Goal: Navigation & Orientation: Find specific page/section

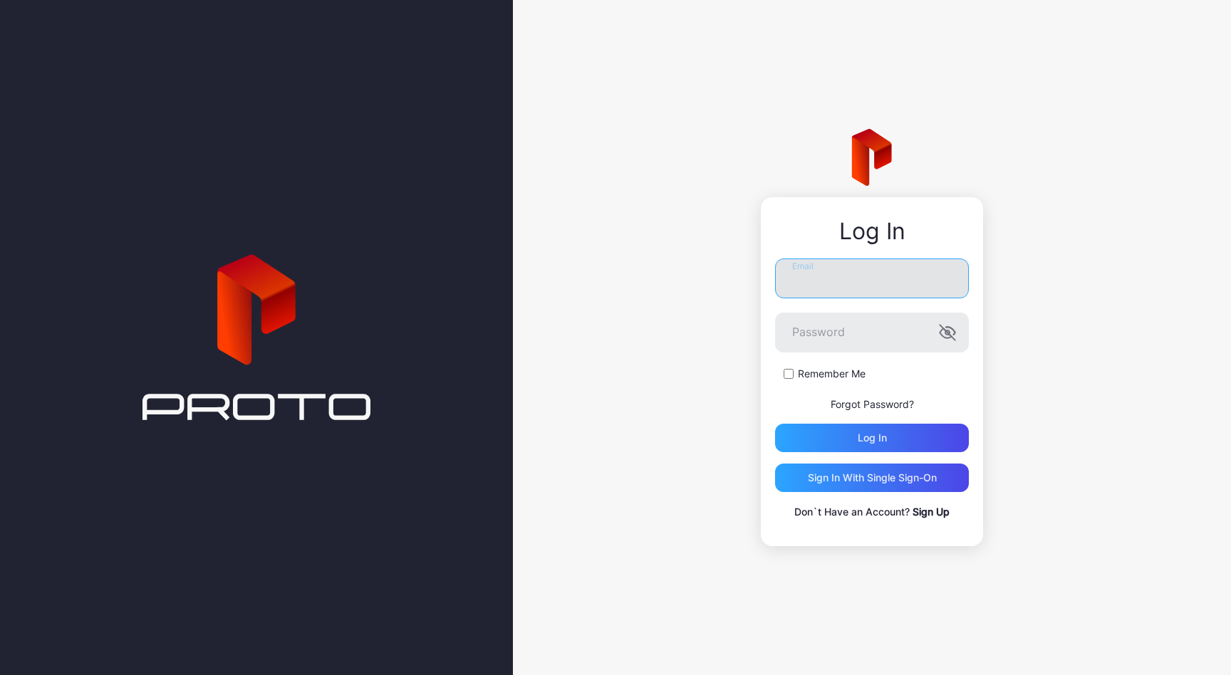
click at [822, 271] on input "Email" at bounding box center [872, 279] width 194 height 40
type input "**********"
click at [869, 442] on div "Log in" at bounding box center [872, 437] width 29 height 11
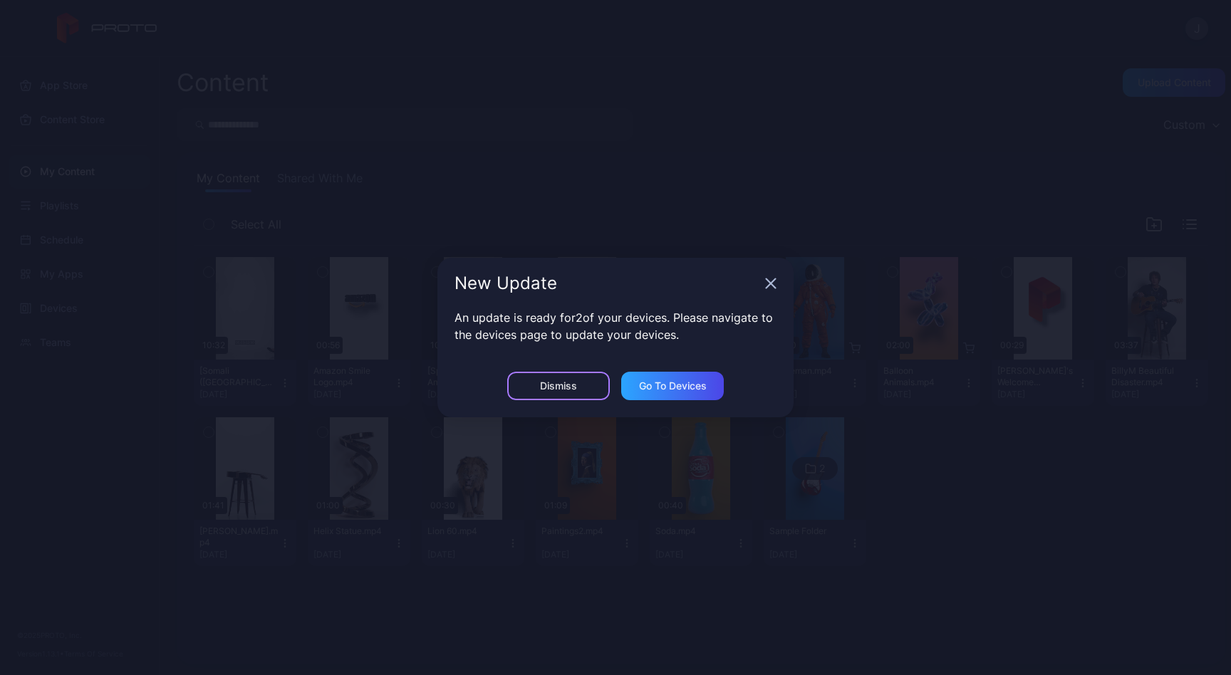
click at [556, 391] on div "Dismiss" at bounding box center [558, 385] width 37 height 11
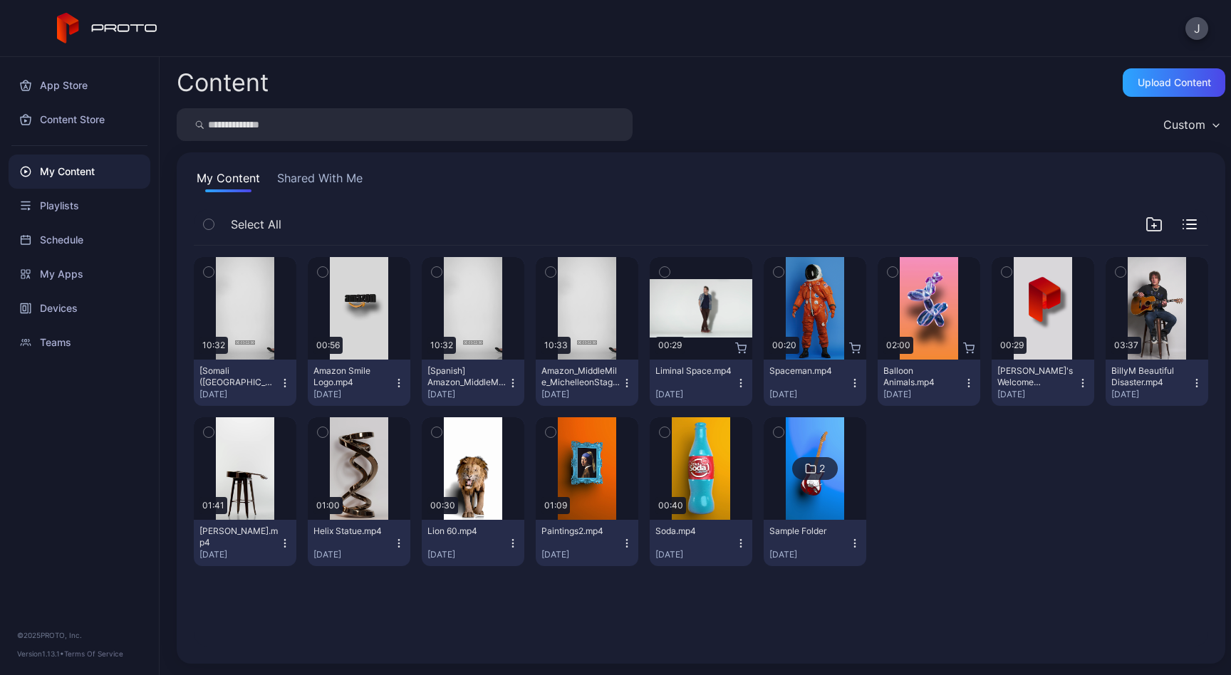
drag, startPoint x: 300, startPoint y: 384, endPoint x: 302, endPoint y: 392, distance: 8.1
click at [291, 384] on icon "button" at bounding box center [284, 383] width 11 height 11
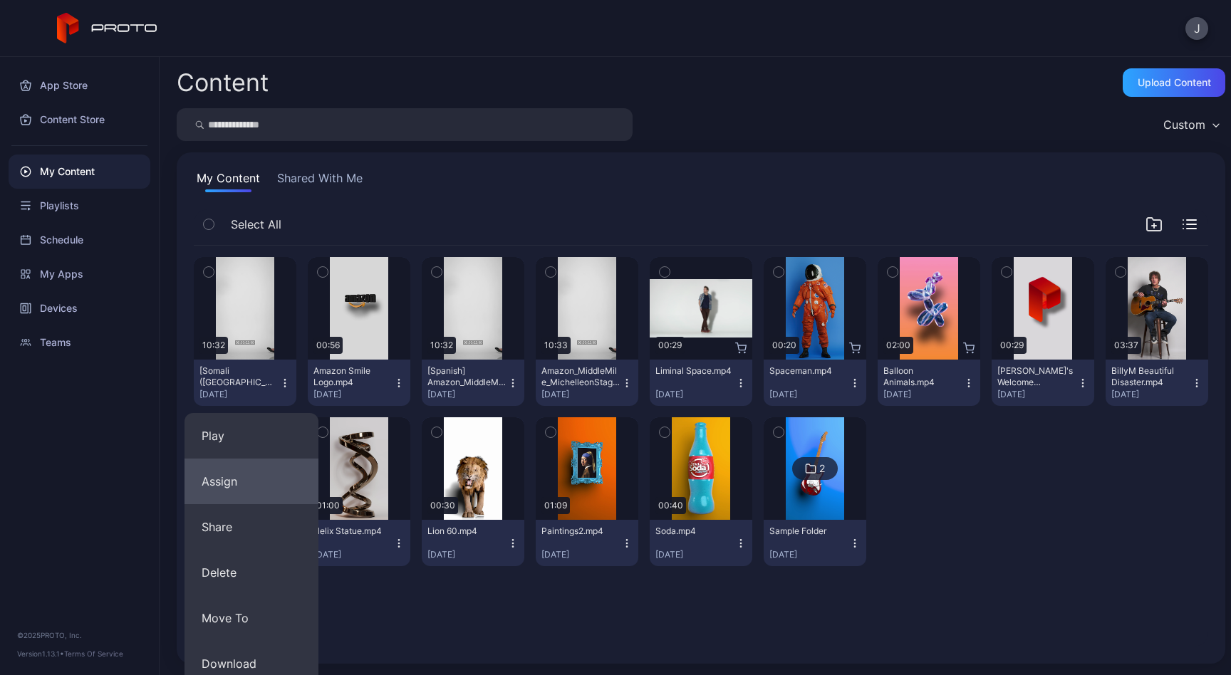
click at [260, 492] on button "Assign" at bounding box center [252, 482] width 134 height 46
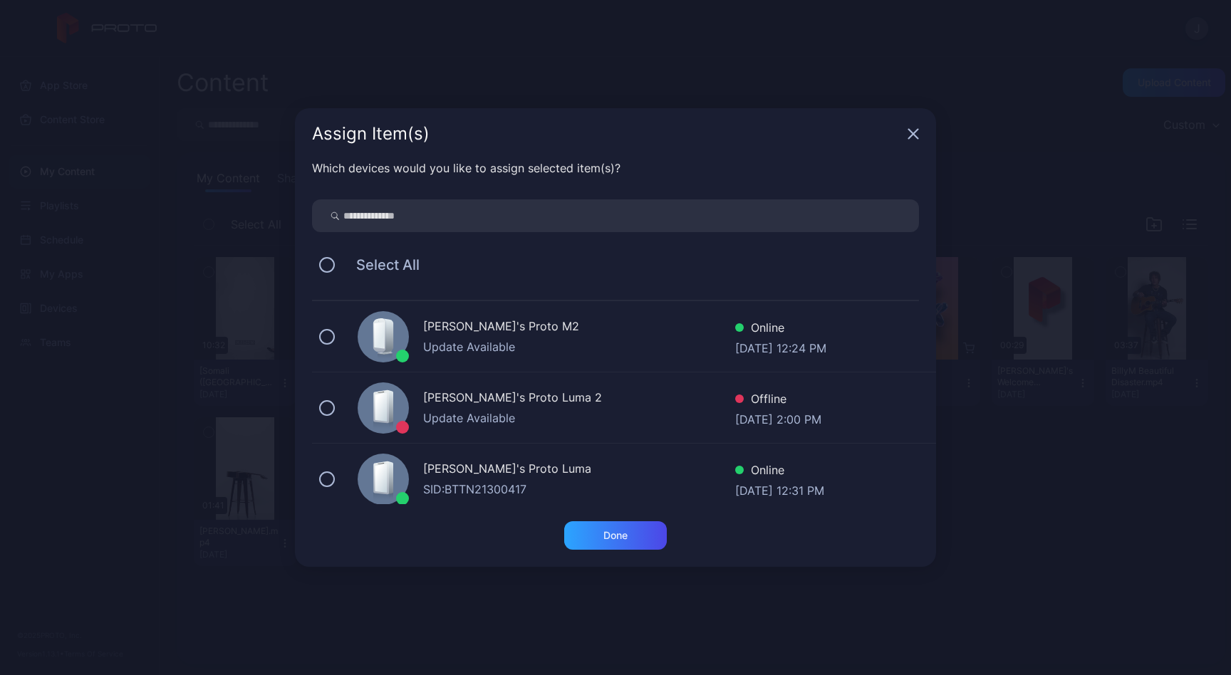
drag, startPoint x: 323, startPoint y: 477, endPoint x: 398, endPoint y: 507, distance: 80.2
click at [324, 477] on button at bounding box center [327, 480] width 16 height 16
click at [623, 539] on div "Done" at bounding box center [615, 535] width 24 height 11
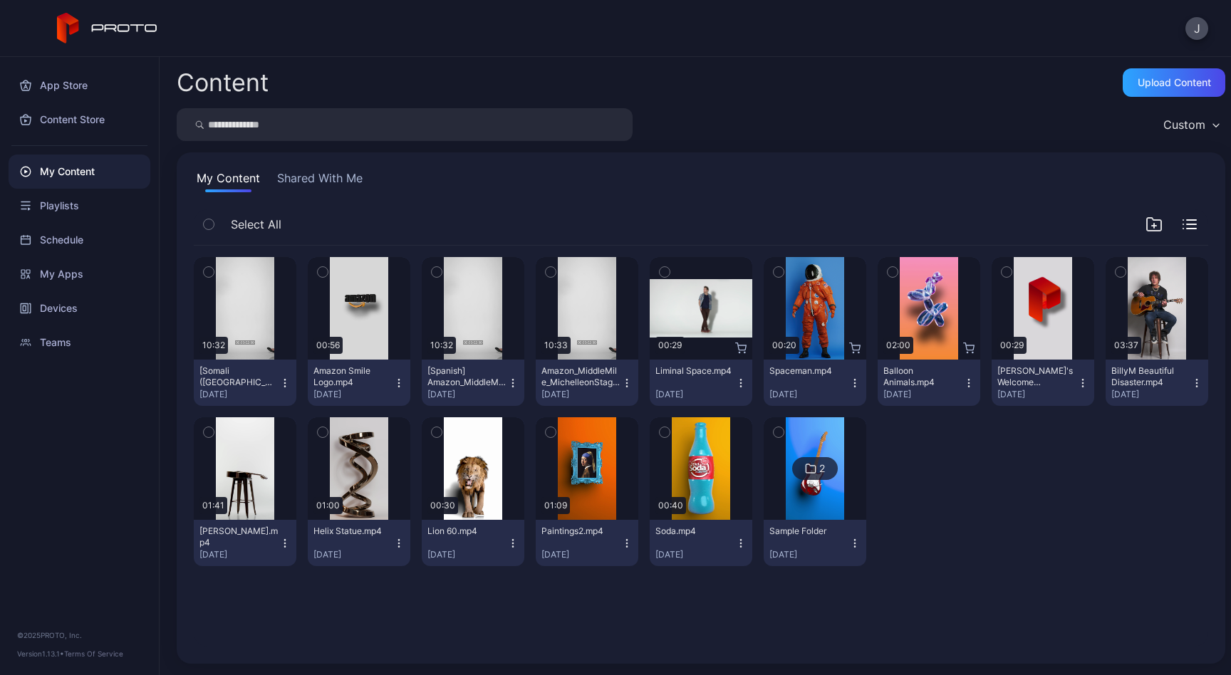
click at [291, 182] on button "Shared With Me" at bounding box center [319, 181] width 91 height 23
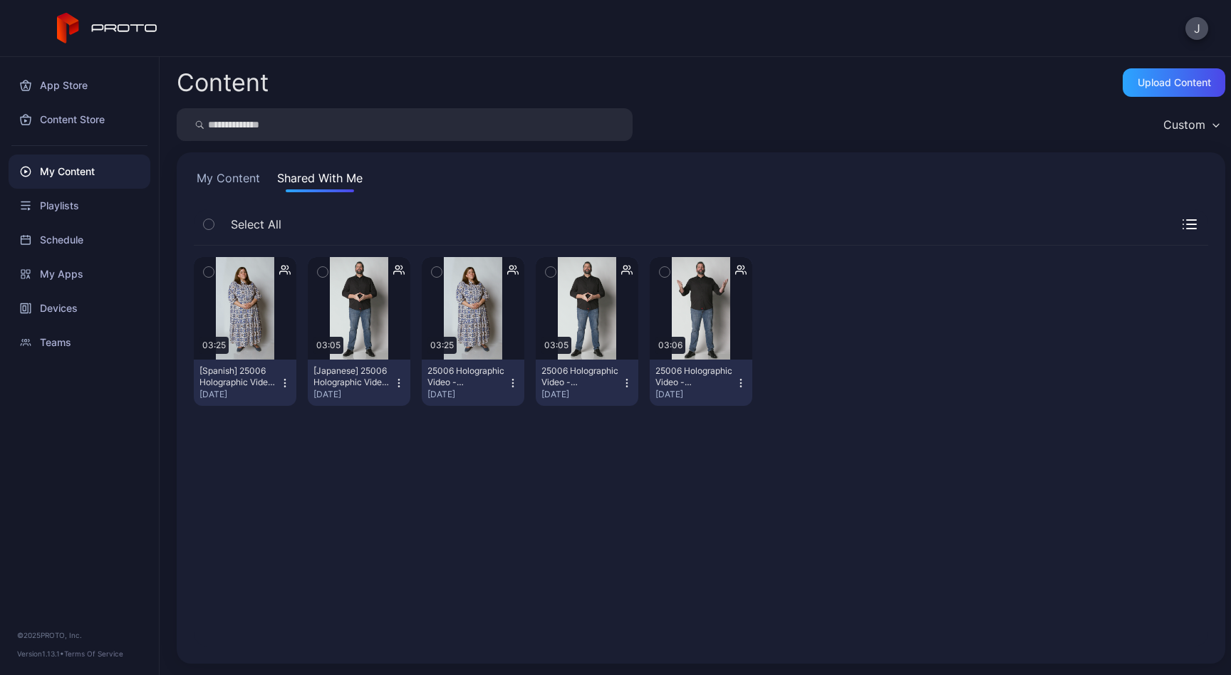
click at [253, 179] on button "My Content" at bounding box center [228, 181] width 69 height 23
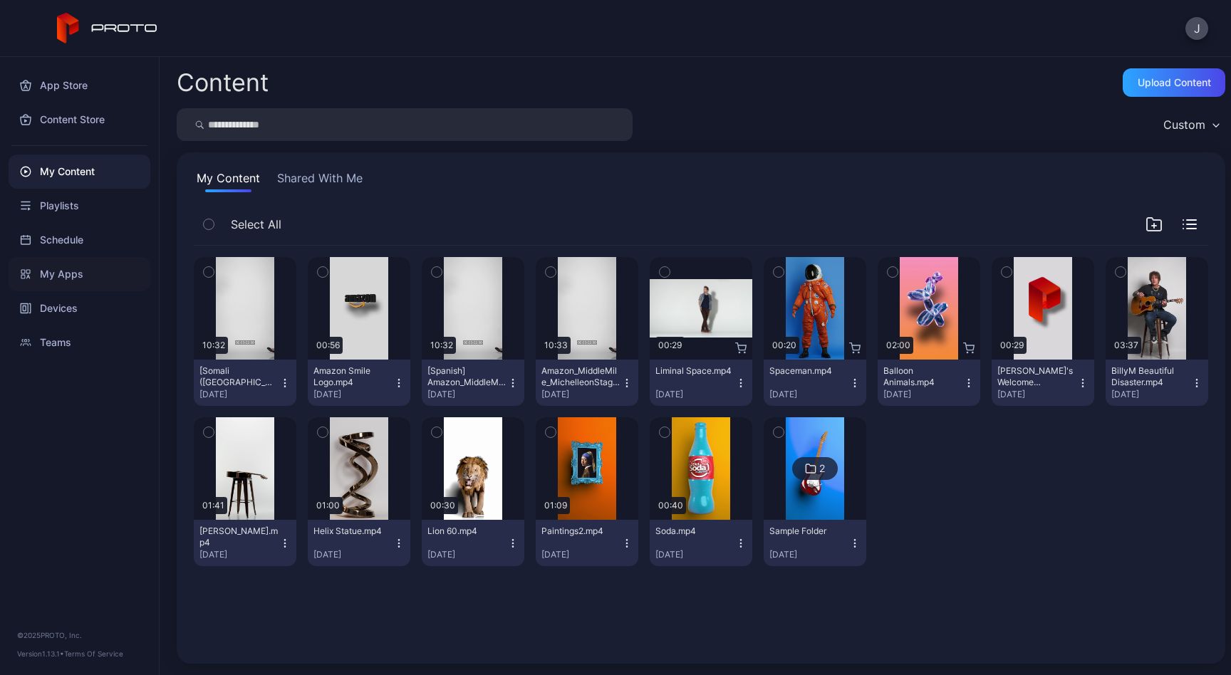
click at [115, 277] on div "My Apps" at bounding box center [80, 274] width 142 height 34
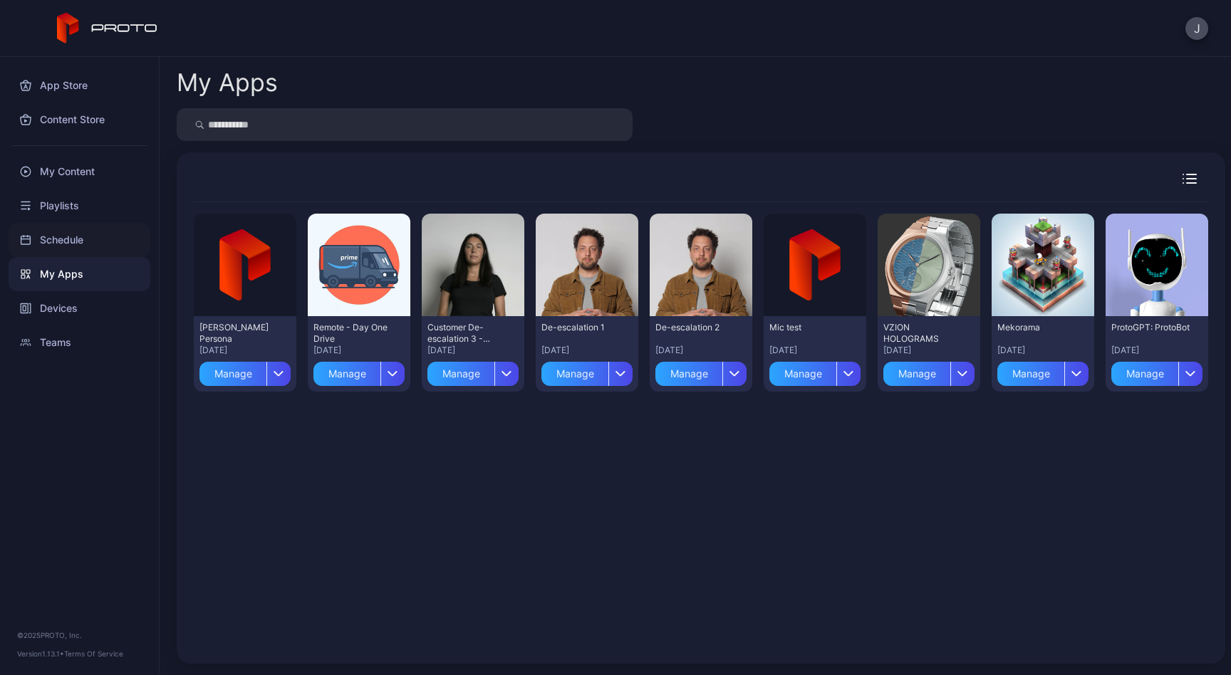
click at [76, 237] on div "Schedule" at bounding box center [80, 240] width 142 height 34
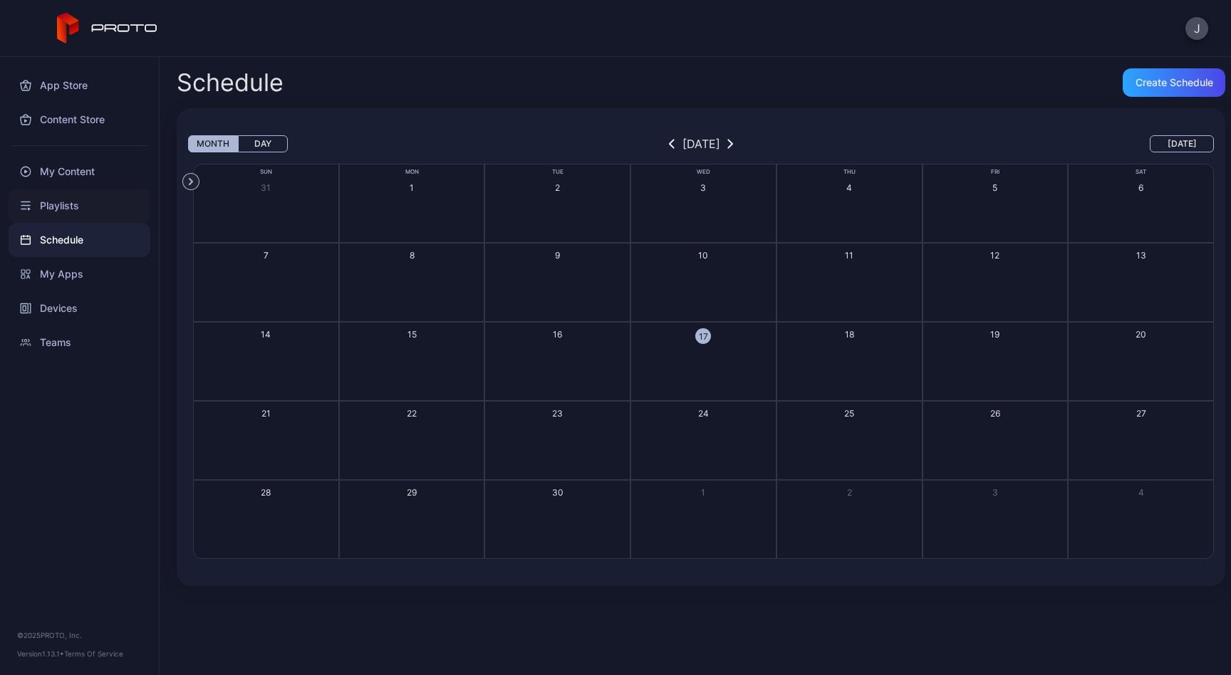
click at [68, 204] on div "Playlists" at bounding box center [80, 206] width 142 height 34
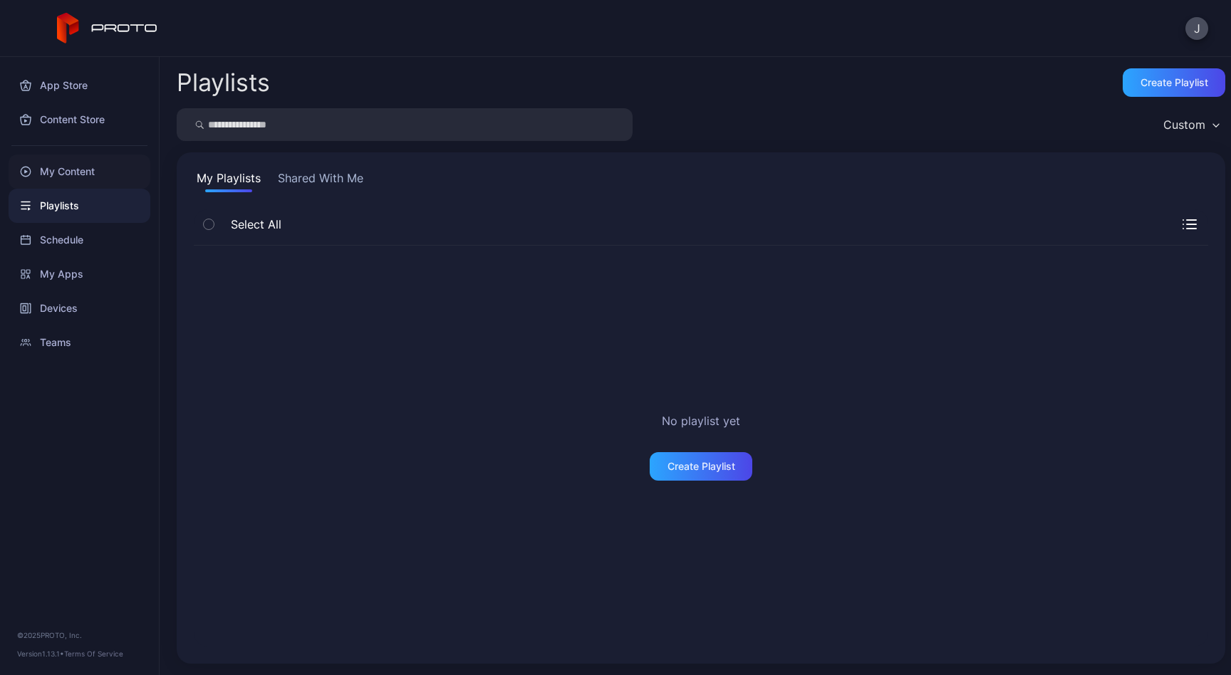
click at [77, 169] on div "My Content" at bounding box center [80, 172] width 142 height 34
